Goal: Task Accomplishment & Management: Manage account settings

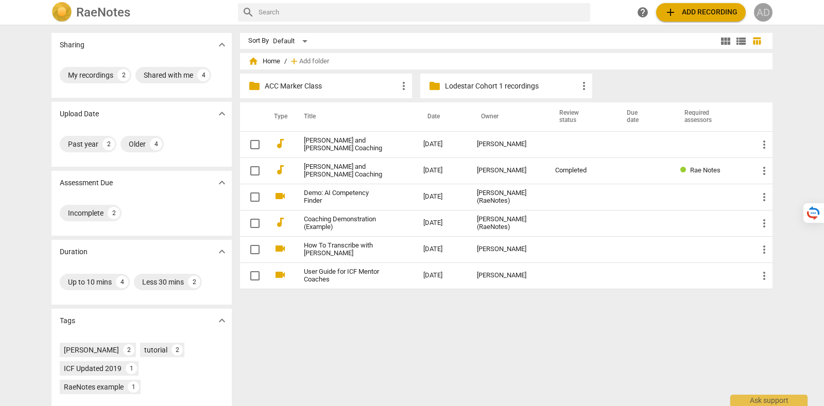
click at [765, 10] on div "AD" at bounding box center [763, 12] width 19 height 19
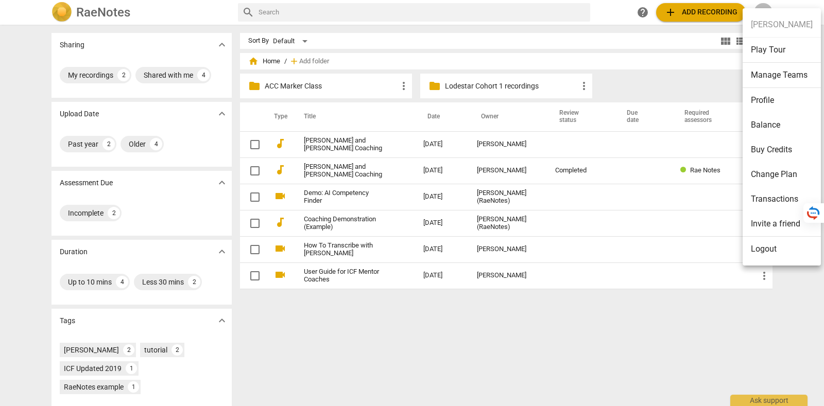
click at [785, 82] on li "Manage Teams" at bounding box center [782, 75] width 78 height 25
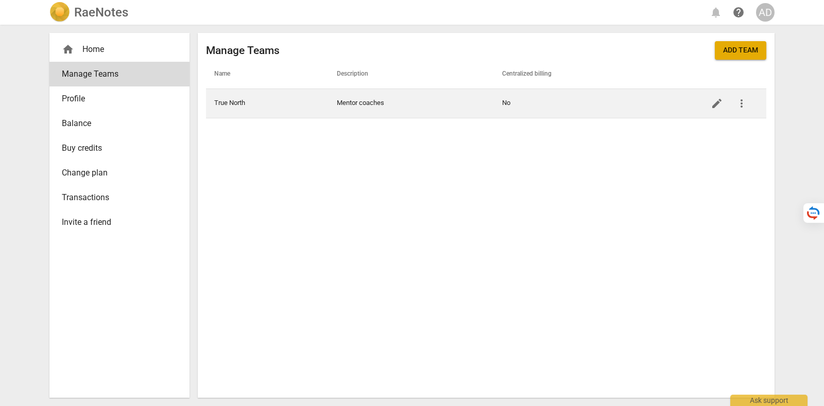
click at [413, 101] on td "Mentor coaches" at bounding box center [411, 103] width 165 height 29
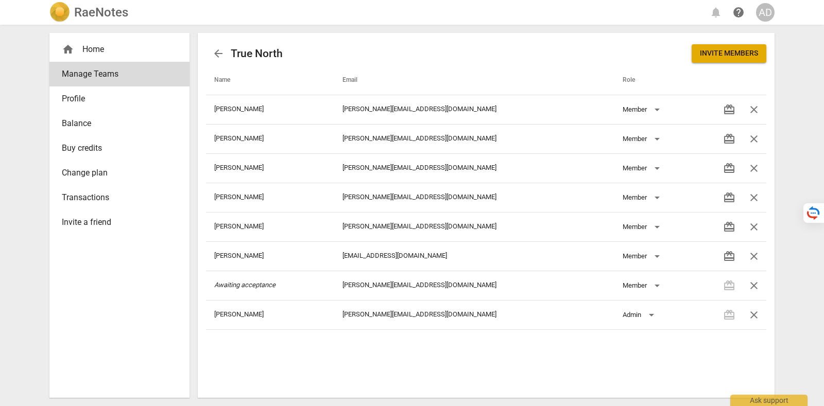
click at [98, 91] on link "Profile" at bounding box center [119, 99] width 140 height 25
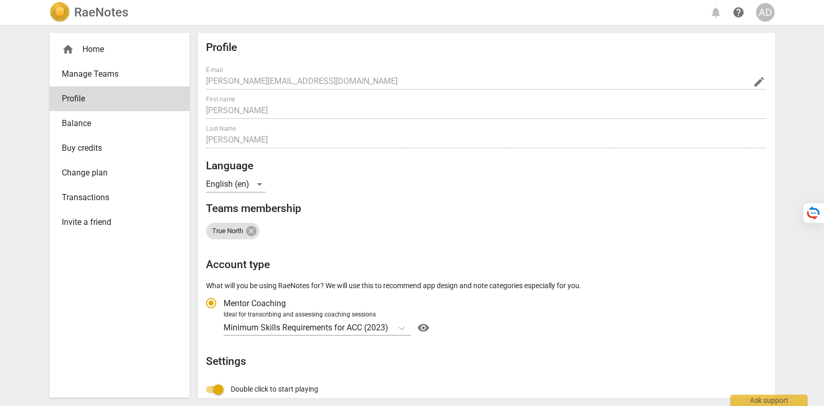
radio input "false"
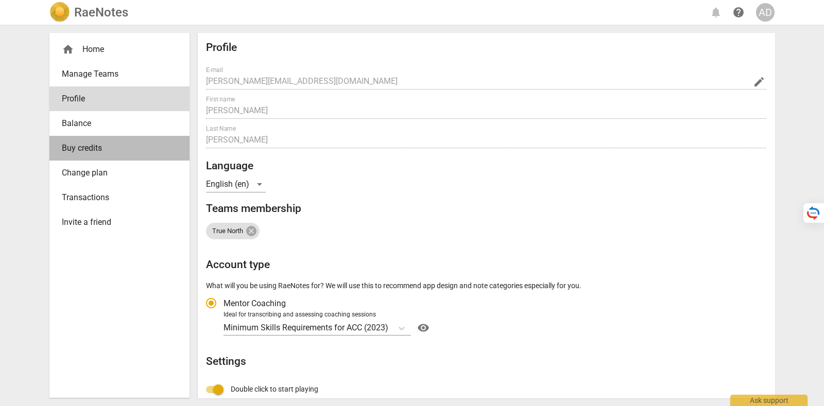
click at [112, 146] on span "Buy credits" at bounding box center [115, 148] width 107 height 12
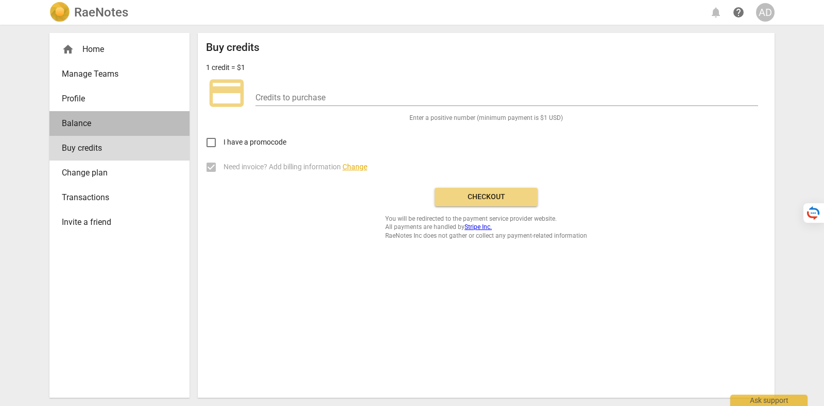
click at [117, 134] on link "Balance" at bounding box center [119, 123] width 140 height 25
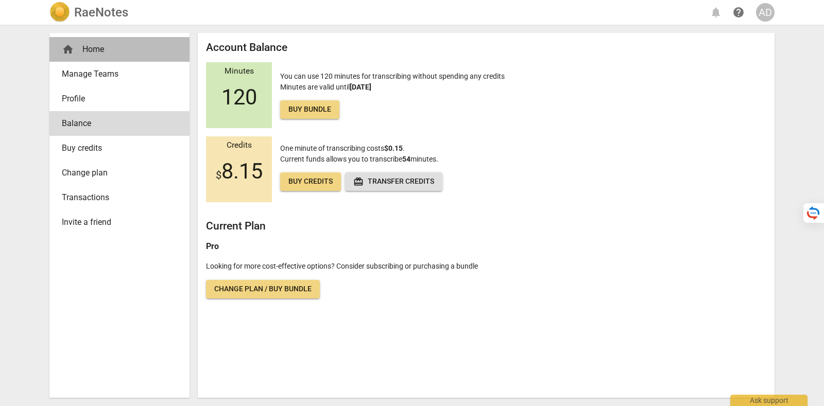
click at [133, 47] on div "home Home" at bounding box center [115, 49] width 107 height 12
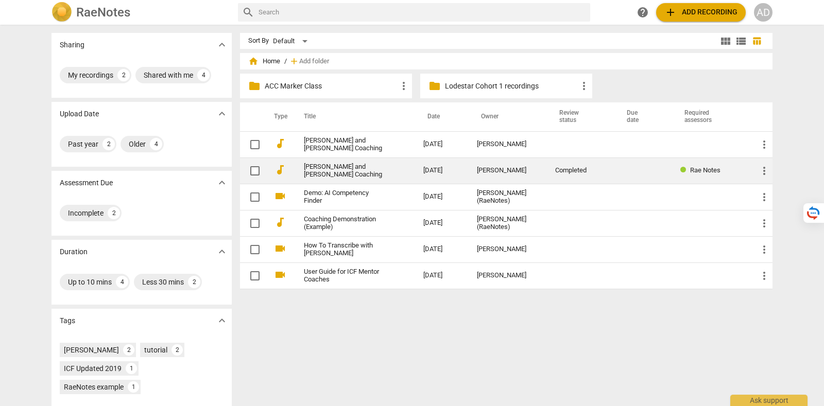
click at [337, 170] on link "[PERSON_NAME] and [PERSON_NAME] Coaching" at bounding box center [345, 170] width 82 height 15
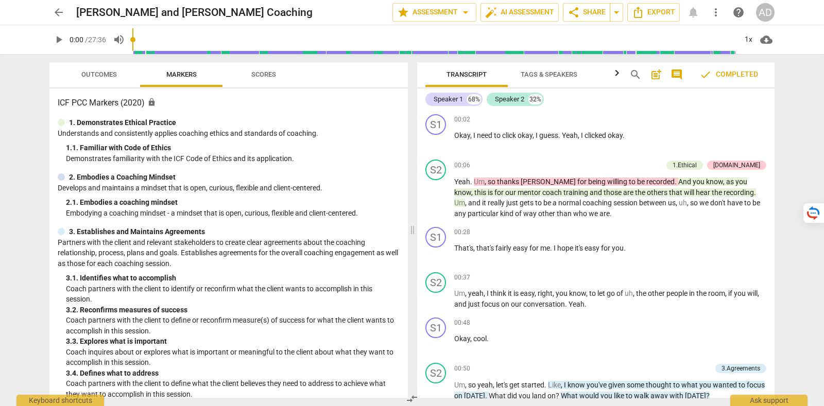
click at [446, 21] on button "star Assessment arrow_drop_down" at bounding box center [435, 12] width 84 height 19
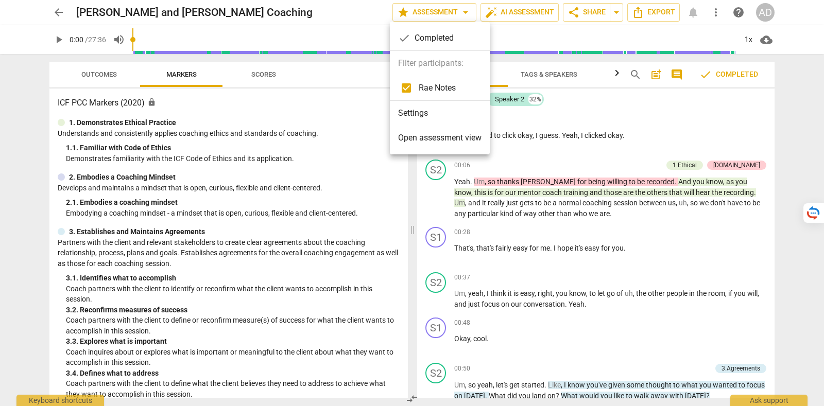
click at [441, 112] on li "Settings" at bounding box center [440, 113] width 100 height 25
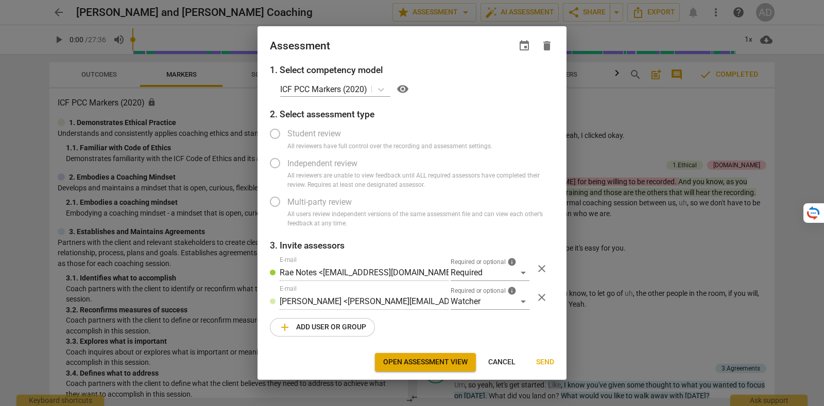
click at [513, 364] on span "Cancel" at bounding box center [501, 362] width 27 height 10
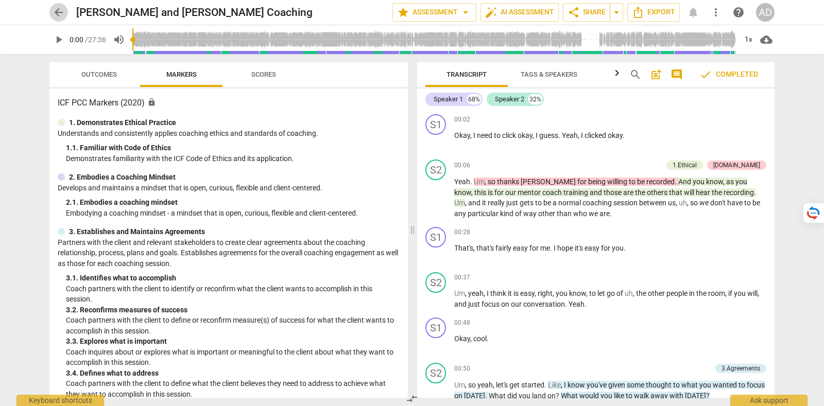
click at [53, 7] on span "arrow_back" at bounding box center [59, 12] width 12 height 12
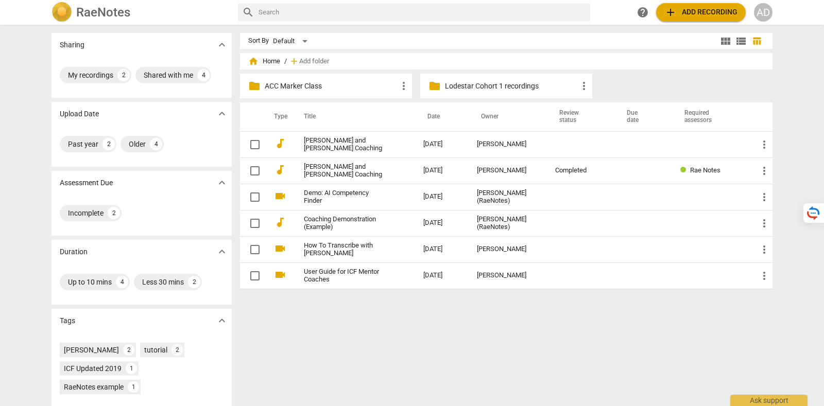
click at [333, 82] on p "ACC Marker Class" at bounding box center [331, 86] width 133 height 11
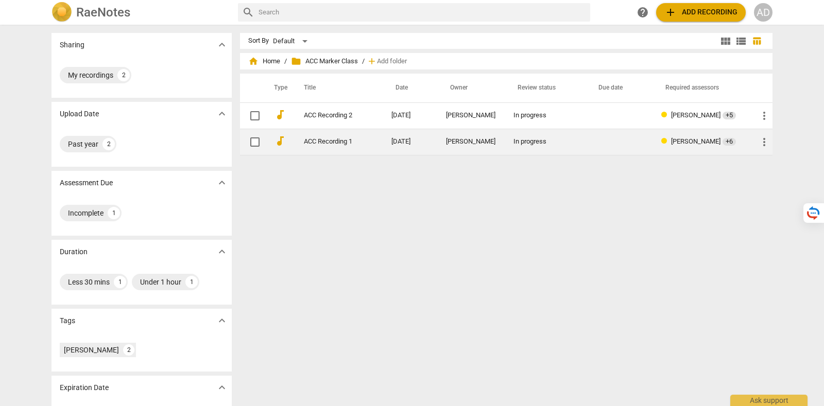
click at [342, 138] on link "ACC Recording 1" at bounding box center [329, 142] width 50 height 8
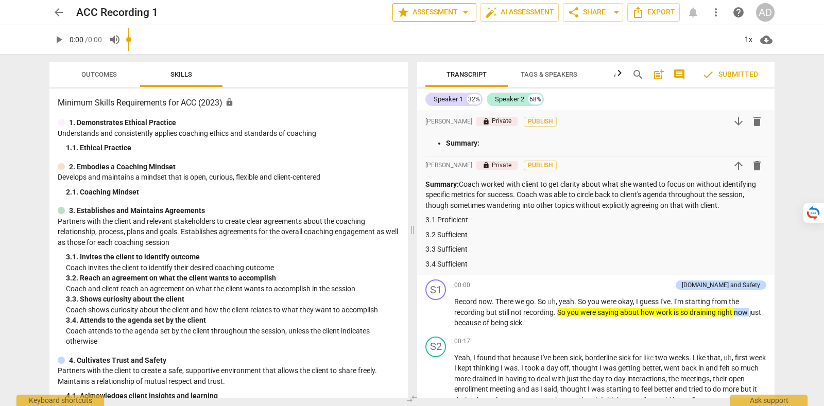
click at [422, 16] on span "star Assessment arrow_drop_down" at bounding box center [434, 12] width 75 height 12
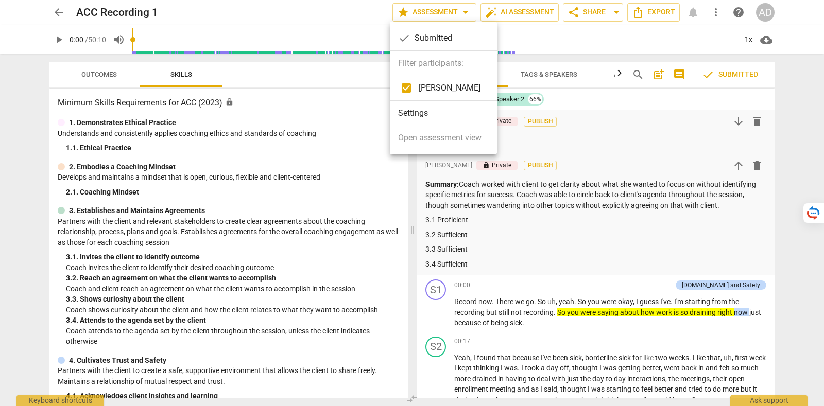
click at [410, 112] on li "Settings" at bounding box center [443, 113] width 107 height 25
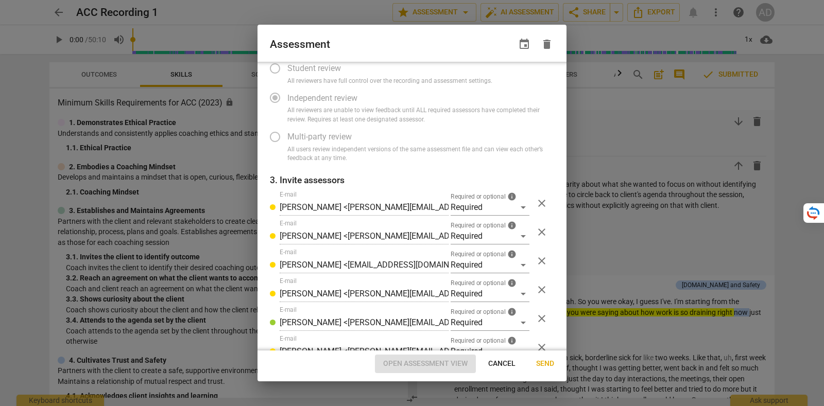
scroll to position [141, 0]
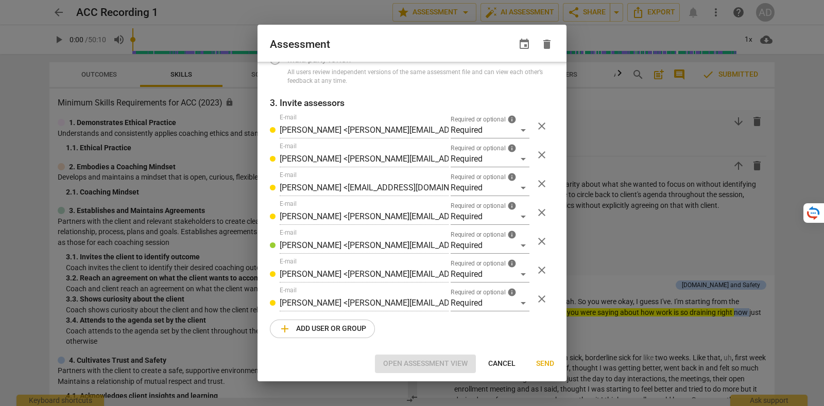
click at [499, 358] on button "Cancel" at bounding box center [502, 364] width 44 height 19
radio input "false"
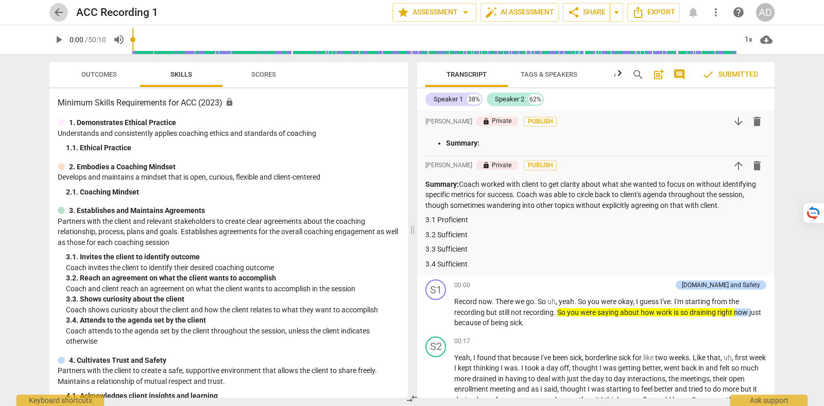
click at [53, 11] on span "arrow_back" at bounding box center [59, 12] width 12 height 12
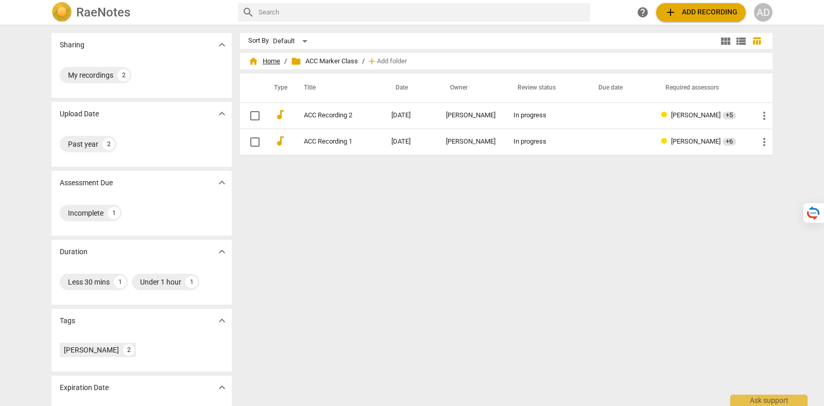
click at [267, 59] on span "home Home" at bounding box center [264, 61] width 32 height 10
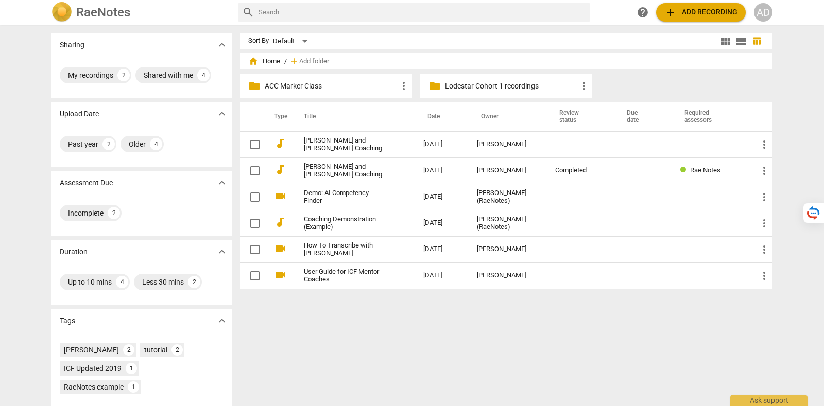
click at [522, 86] on p "Lodestar Cohort 1 recordings" at bounding box center [511, 86] width 133 height 11
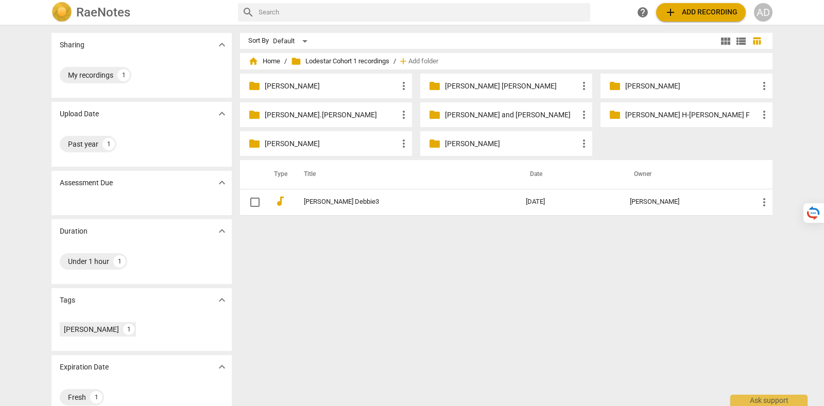
click at [482, 115] on p "[PERSON_NAME] and [PERSON_NAME]" at bounding box center [511, 115] width 133 height 11
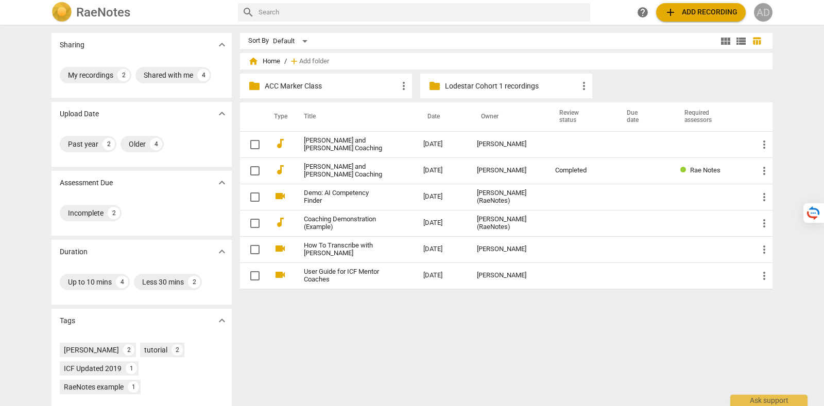
click at [759, 11] on div "AD" at bounding box center [763, 12] width 19 height 19
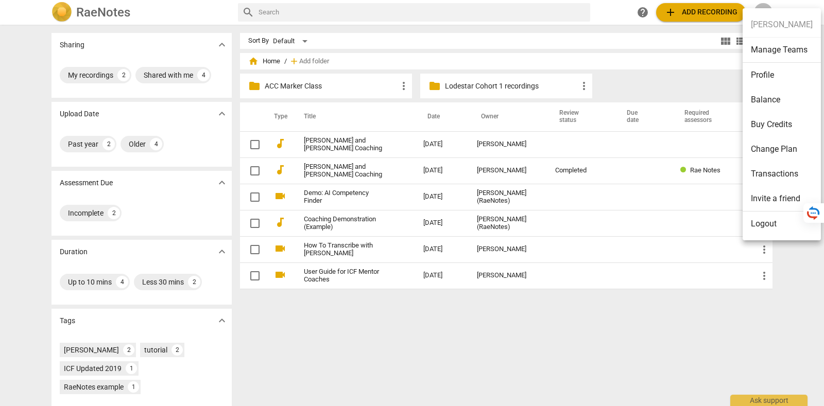
click at [766, 226] on li "Logout" at bounding box center [782, 224] width 78 height 25
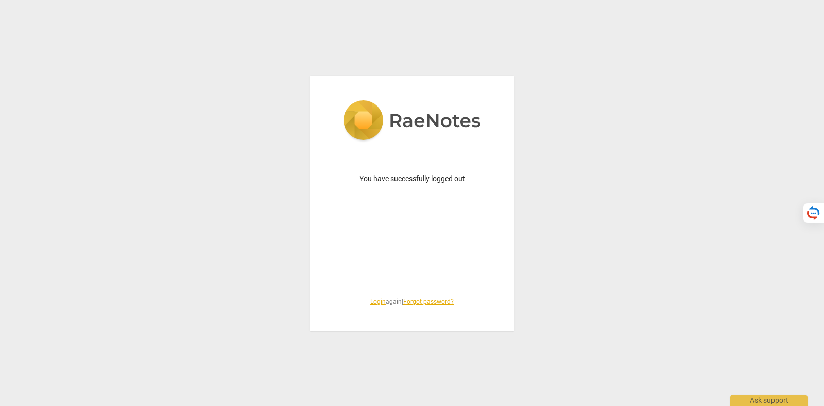
click at [383, 300] on span "Login again | Forgot password?" at bounding box center [412, 302] width 155 height 9
click at [375, 300] on link "Login" at bounding box center [377, 301] width 15 height 7
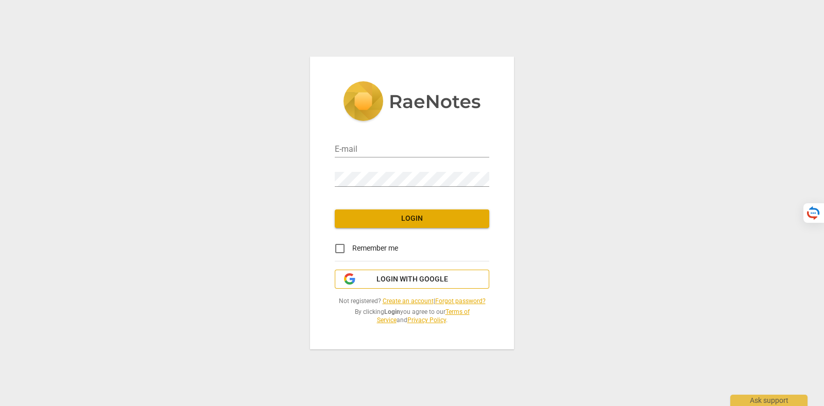
type input "[PERSON_NAME][EMAIL_ADDRESS][DOMAIN_NAME]"
click at [383, 274] on button "Login with Google" at bounding box center [412, 280] width 155 height 20
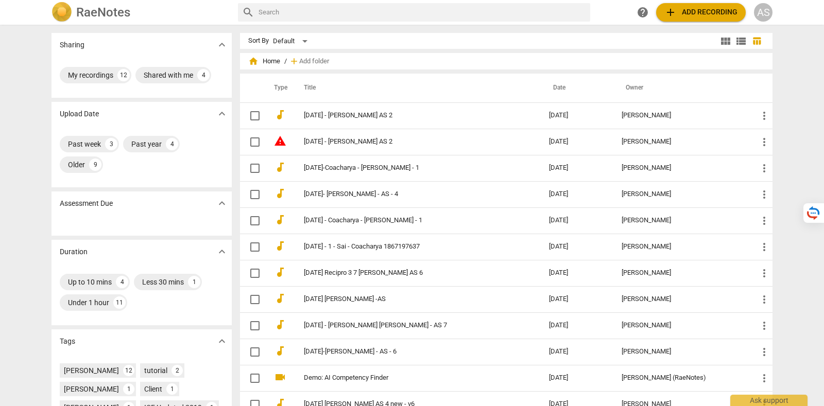
click at [753, 11] on div "help add Add recording AS" at bounding box center [703, 12] width 139 height 19
click at [762, 13] on div "AS" at bounding box center [763, 12] width 19 height 19
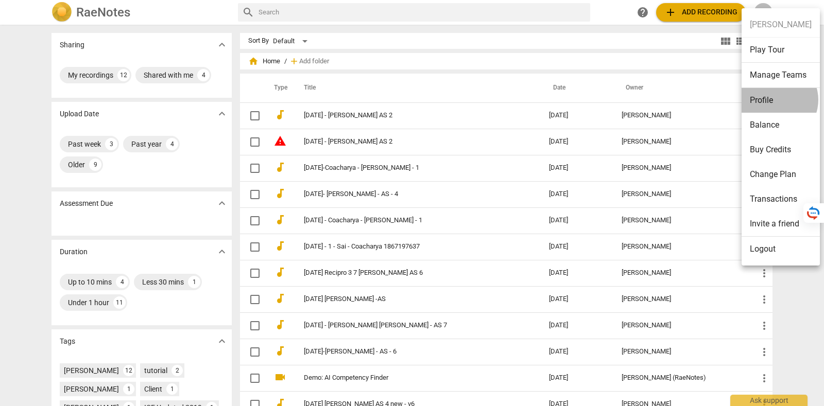
click at [775, 99] on li "Profile" at bounding box center [781, 100] width 78 height 25
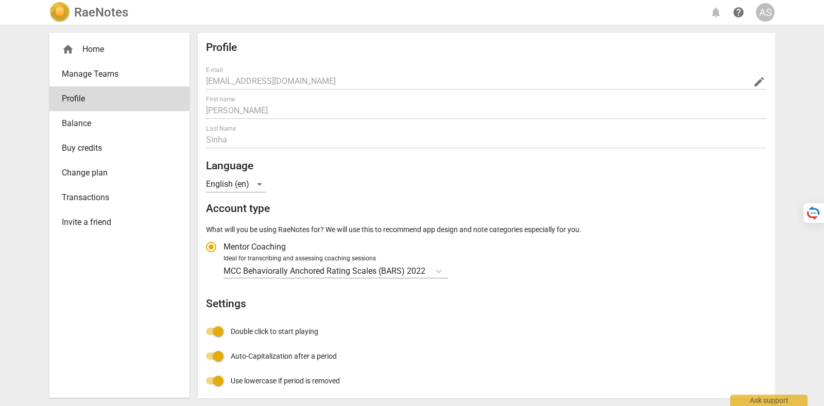
radio input "false"
click at [113, 127] on span "Balance" at bounding box center [115, 123] width 107 height 12
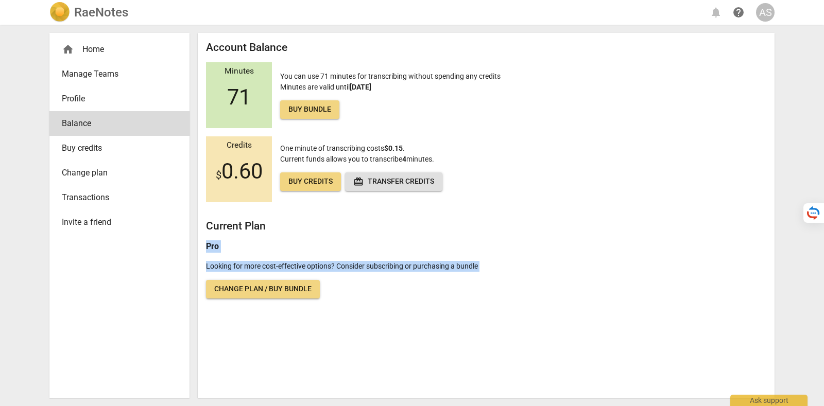
drag, startPoint x: 206, startPoint y: 246, endPoint x: 508, endPoint y: 287, distance: 304.6
click at [508, 287] on div "Account Balance Minutes 71 You can use 71 minutes for transcribing without spen…" at bounding box center [486, 170] width 560 height 258
click at [433, 299] on div "Account Balance Minutes 71 You can use 71 minutes for transcribing without spen…" at bounding box center [486, 215] width 577 height 365
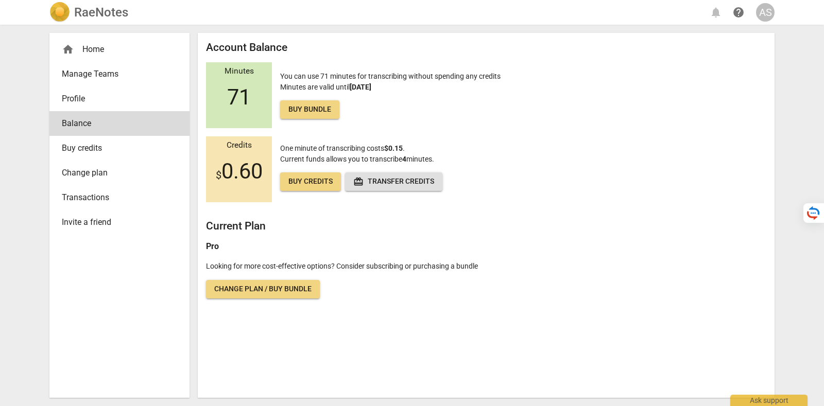
click at [134, 151] on span "Buy credits" at bounding box center [115, 148] width 107 height 12
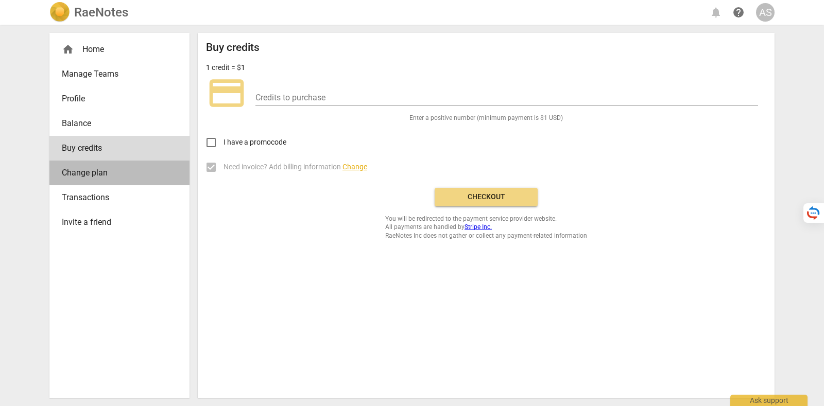
click at [134, 169] on span "Change plan" at bounding box center [115, 173] width 107 height 12
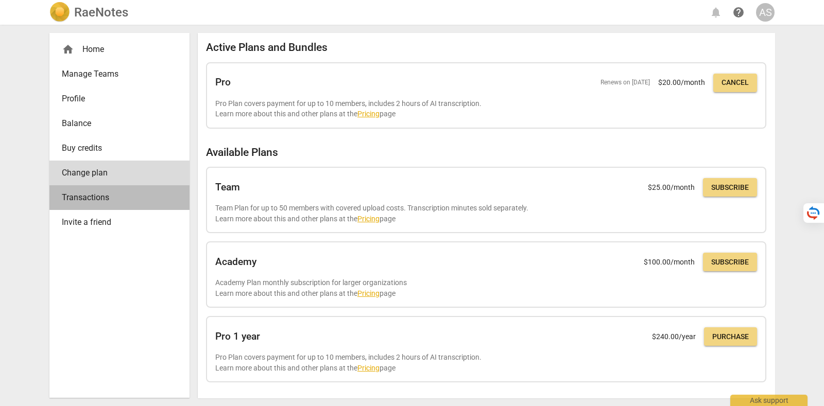
click at [135, 193] on span "Transactions" at bounding box center [115, 198] width 107 height 12
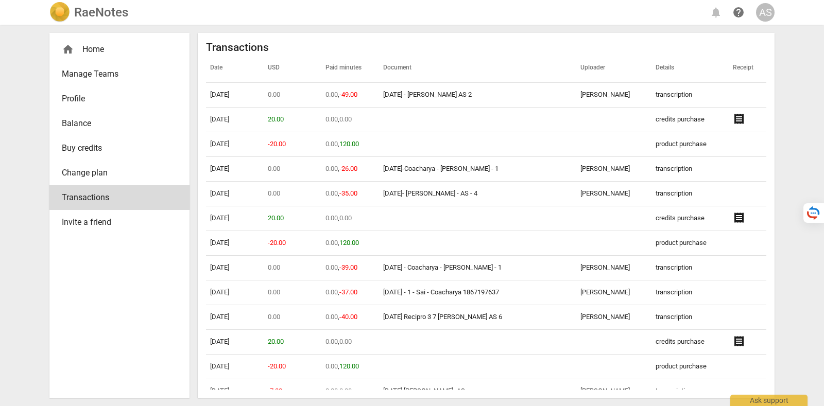
click at [134, 146] on span "Buy credits" at bounding box center [115, 148] width 107 height 12
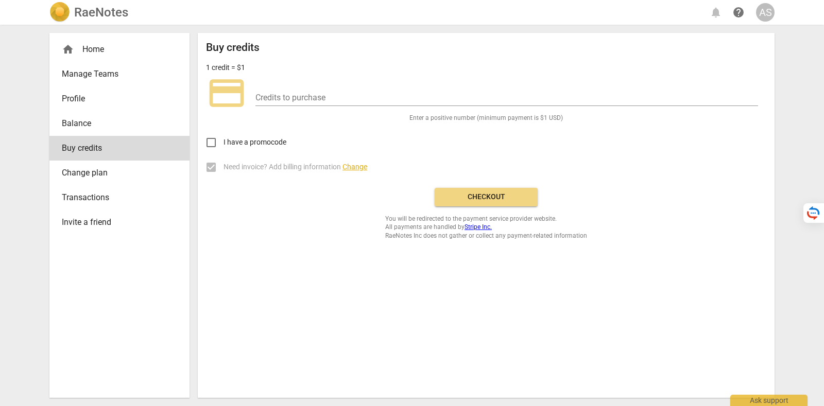
click at [132, 119] on span "Balance" at bounding box center [115, 123] width 107 height 12
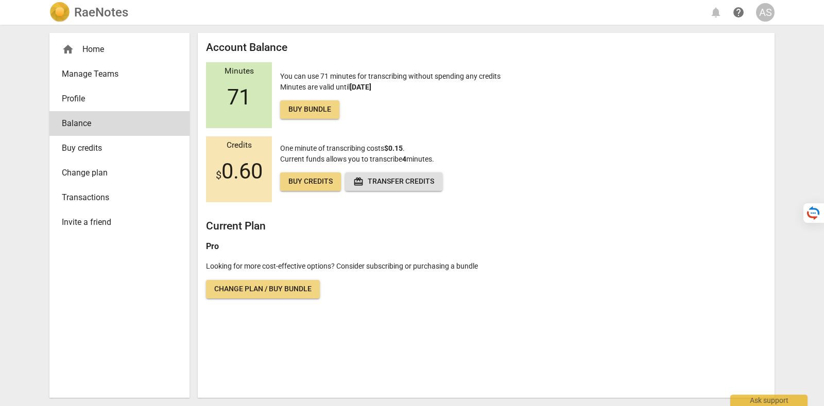
click at [132, 63] on link "Manage Teams" at bounding box center [119, 74] width 140 height 25
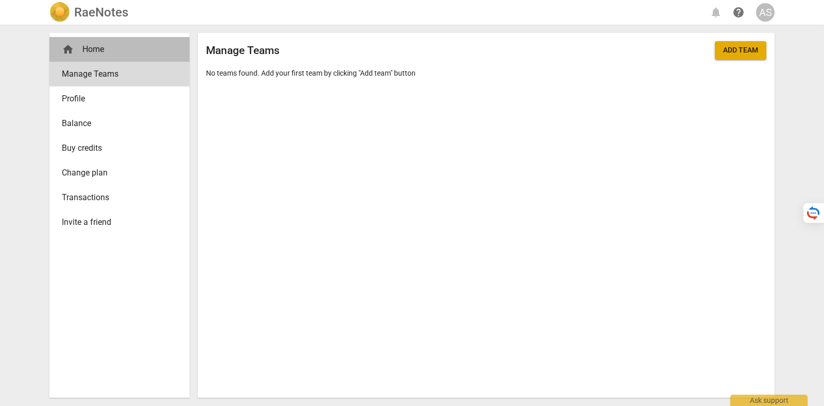
click at [132, 53] on div "home Home" at bounding box center [115, 49] width 107 height 12
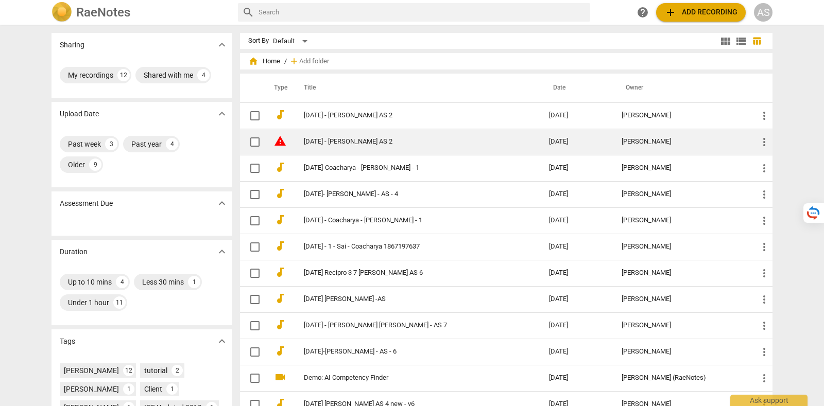
click at [442, 143] on link "03-09-2025 - Coacharya Sai AS 2" at bounding box center [408, 142] width 208 height 8
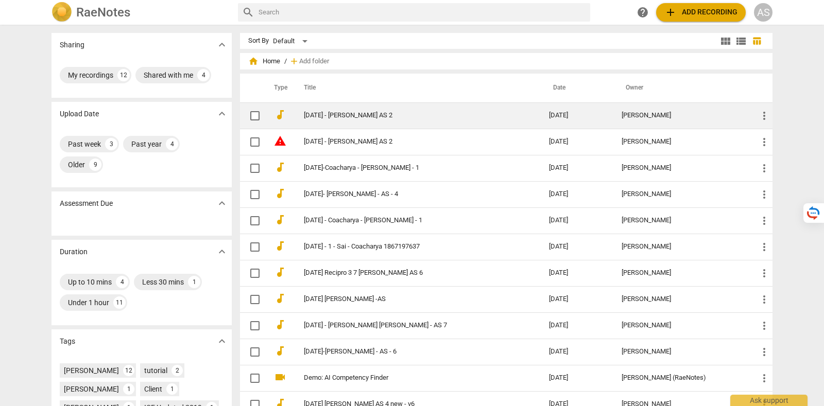
click at [423, 116] on link "03-09-2025 - Coacharya Sai AS 2" at bounding box center [408, 116] width 208 height 8
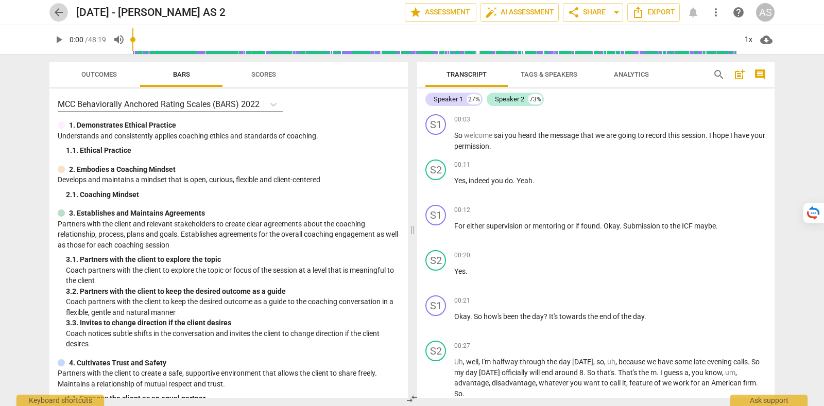
click at [57, 8] on span "arrow_back" at bounding box center [59, 12] width 12 height 12
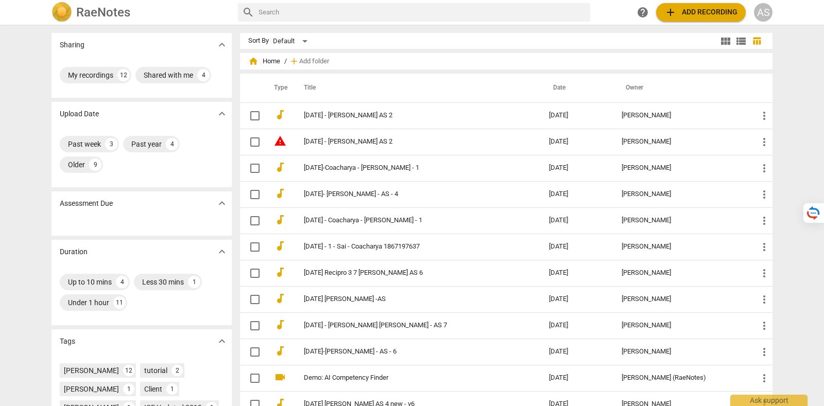
click at [762, 11] on div "AS" at bounding box center [763, 12] width 19 height 19
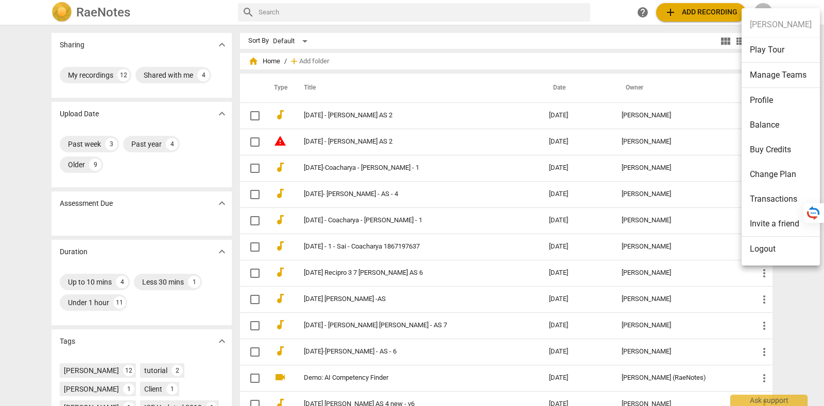
click at [781, 109] on li "Profile" at bounding box center [781, 100] width 78 height 25
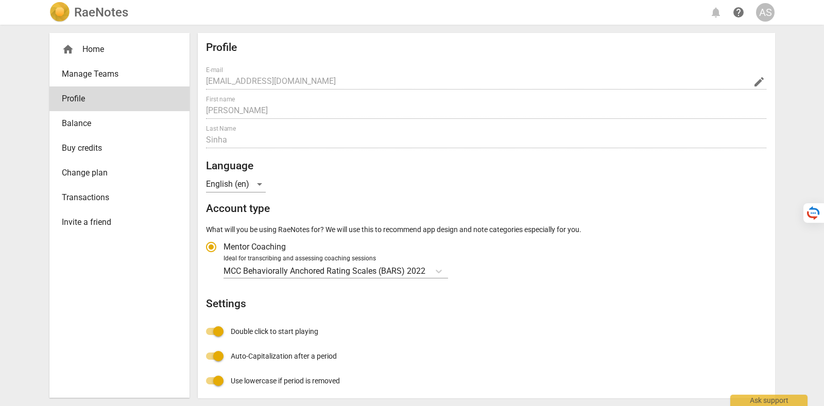
radio input "false"
click at [138, 122] on span "Balance" at bounding box center [115, 123] width 107 height 12
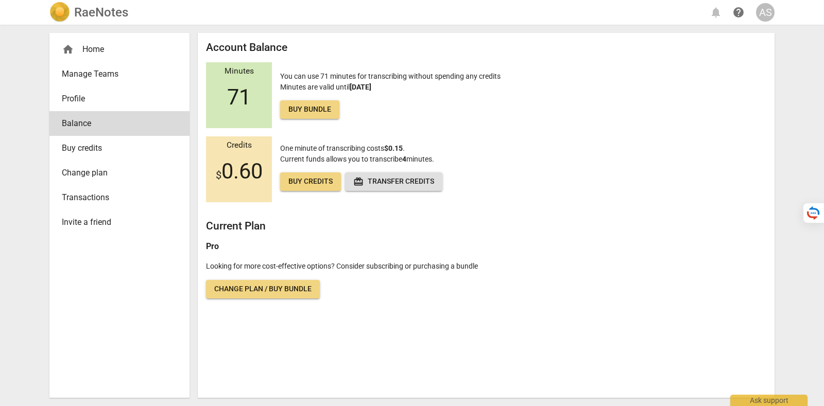
click at [125, 171] on span "Change plan" at bounding box center [115, 173] width 107 height 12
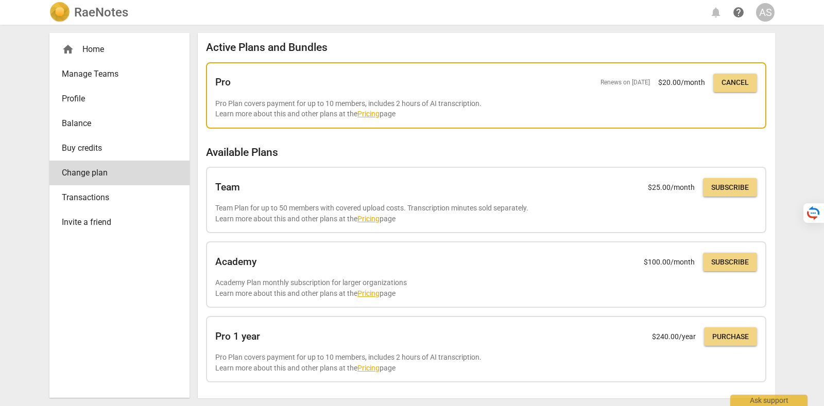
drag, startPoint x: 586, startPoint y: 82, endPoint x: 648, endPoint y: 87, distance: 62.0
click at [648, 87] on div "Pro Renews on Oct 2, 2025 $ 20.00 /month Cancel" at bounding box center [486, 83] width 542 height 23
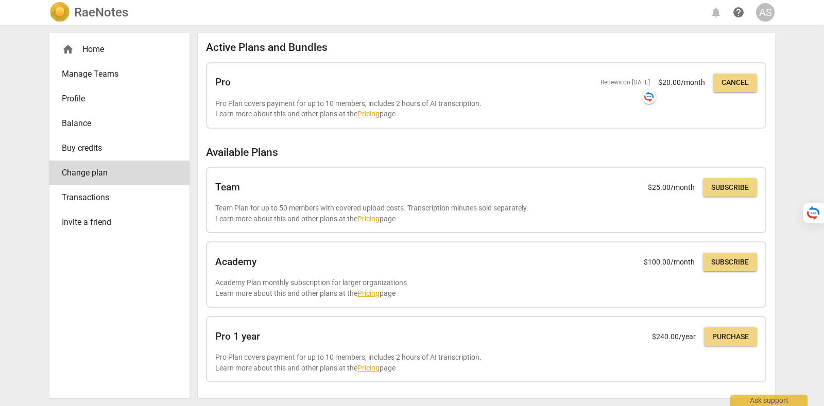
copy span "Renews on Oct 2, 2025"
